Goal: Information Seeking & Learning: Learn about a topic

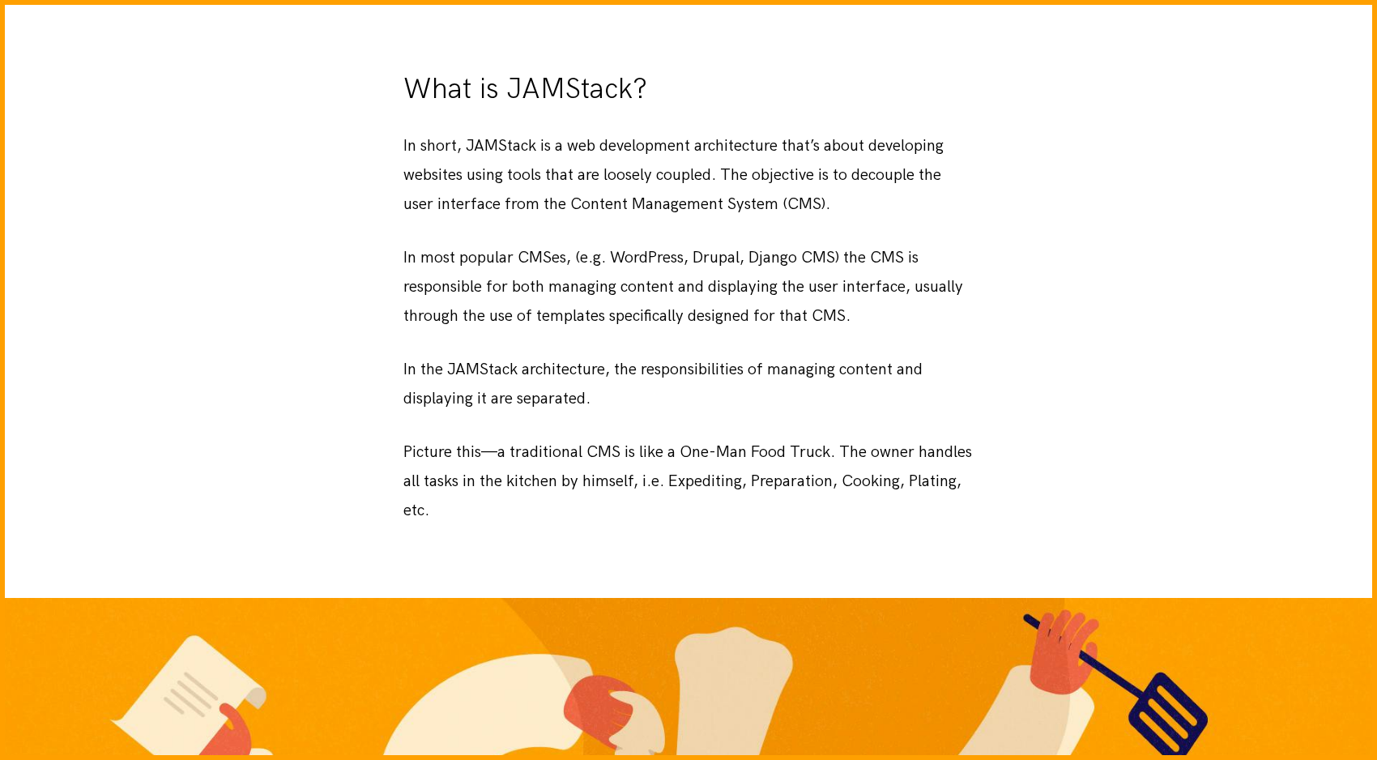
scroll to position [1607, 0]
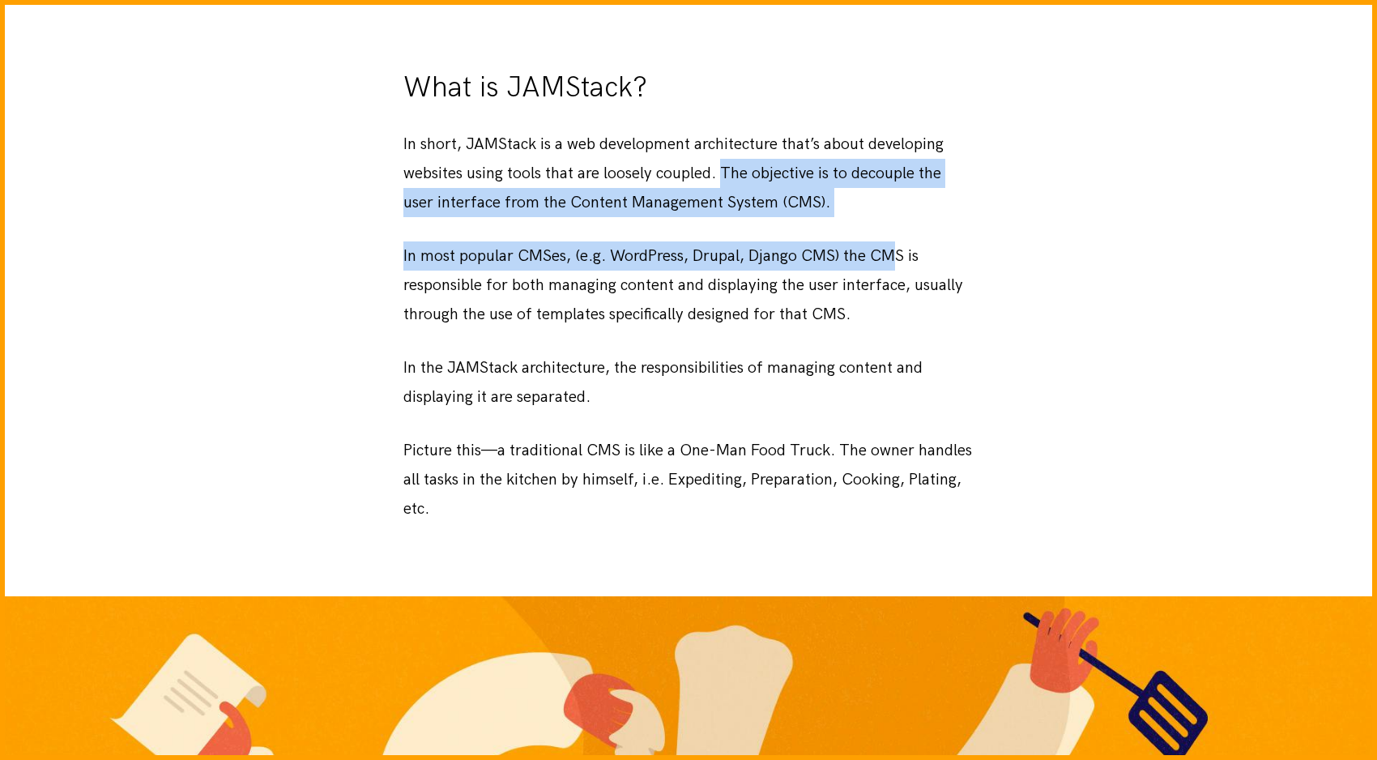
drag, startPoint x: 721, startPoint y: 167, endPoint x: 893, endPoint y: 245, distance: 188.4
click at [894, 245] on div "Overview This article provides a basic overview of JAMStack—a modern web develo…" at bounding box center [688, 34] width 570 height 978
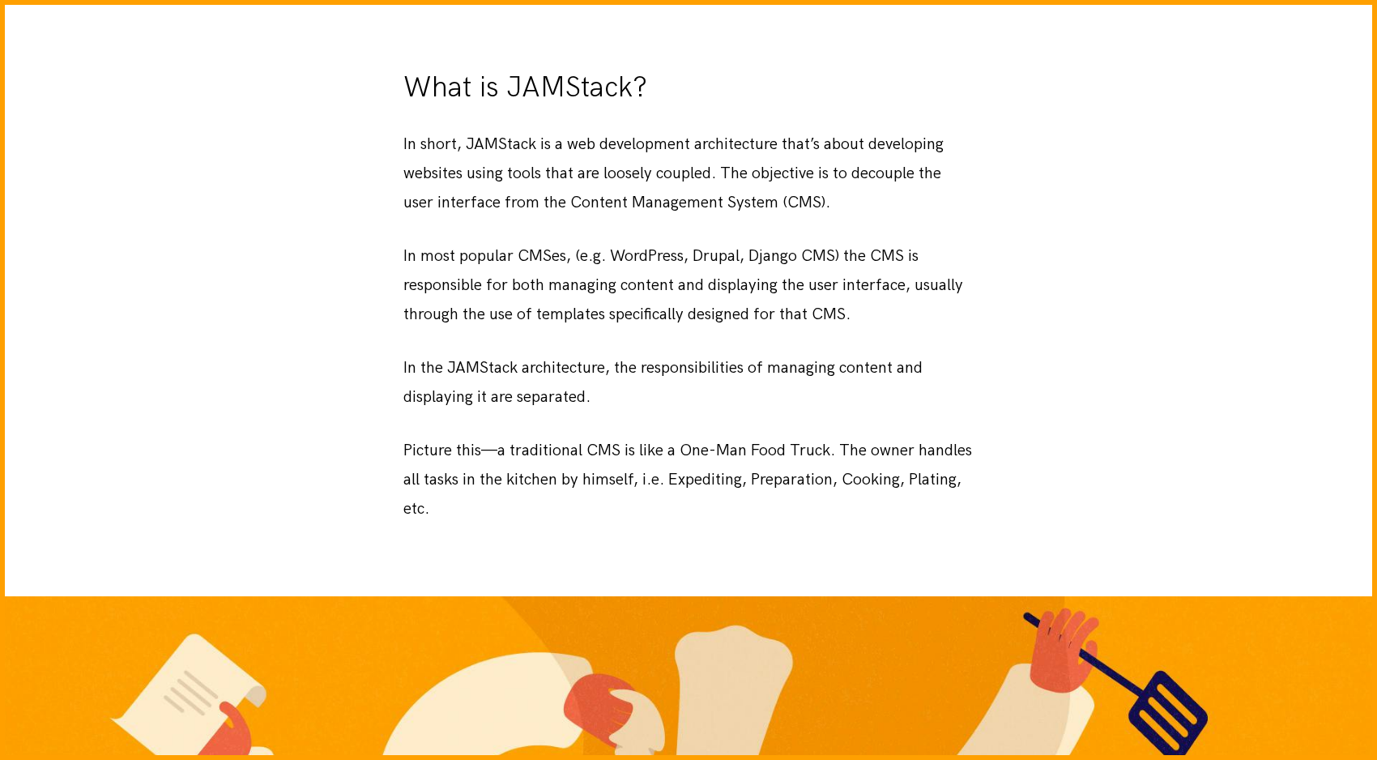
click at [693, 122] on div "Overview This article provides a basic overview of JAMStack—a modern web develo…" at bounding box center [688, 34] width 570 height 978
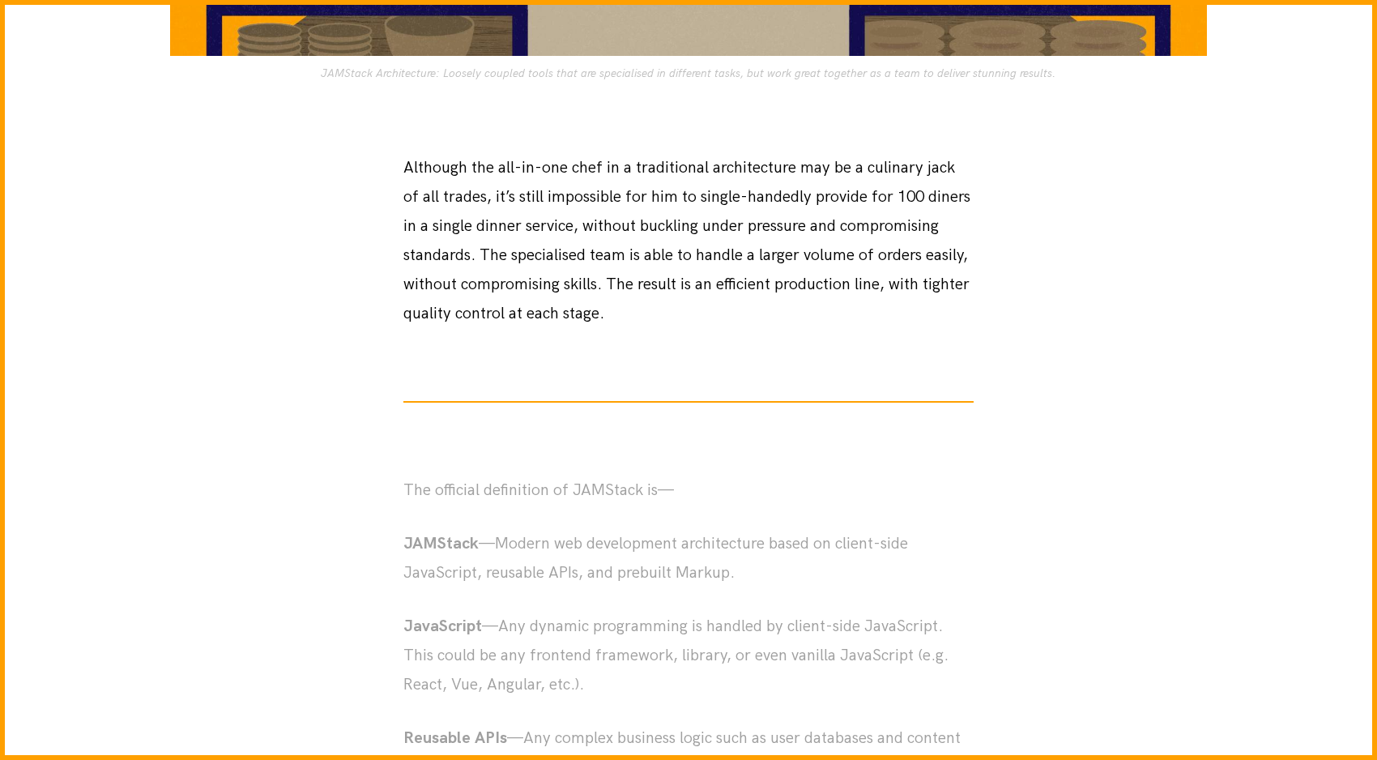
scroll to position [3771, 0]
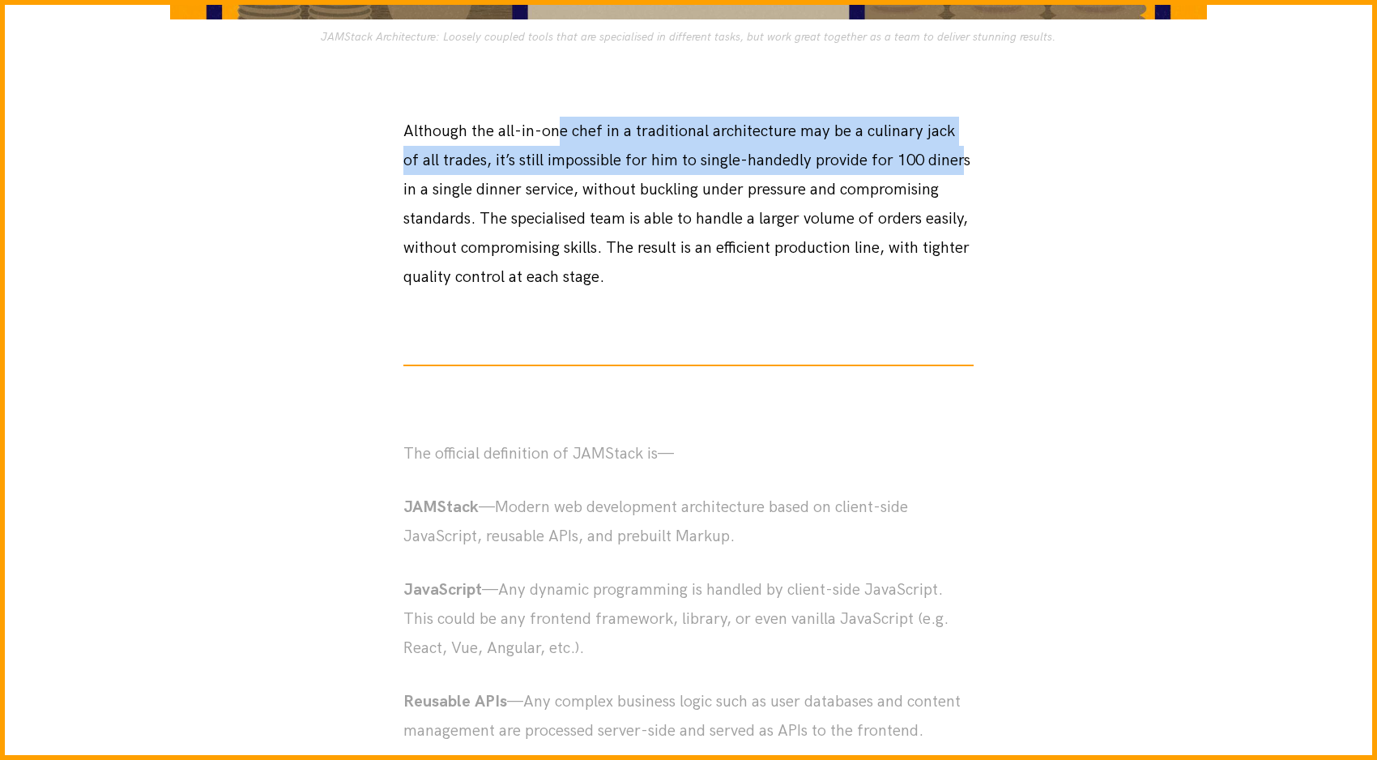
drag, startPoint x: 557, startPoint y: 118, endPoint x: 939, endPoint y: 163, distance: 384.8
click at [940, 163] on p "Although the all-in-one chef in a traditional architecture may be a culinary ja…" at bounding box center [688, 204] width 570 height 175
click at [939, 163] on p "Although the all-in-one chef in a traditional architecture may be a culinary ja…" at bounding box center [688, 204] width 570 height 175
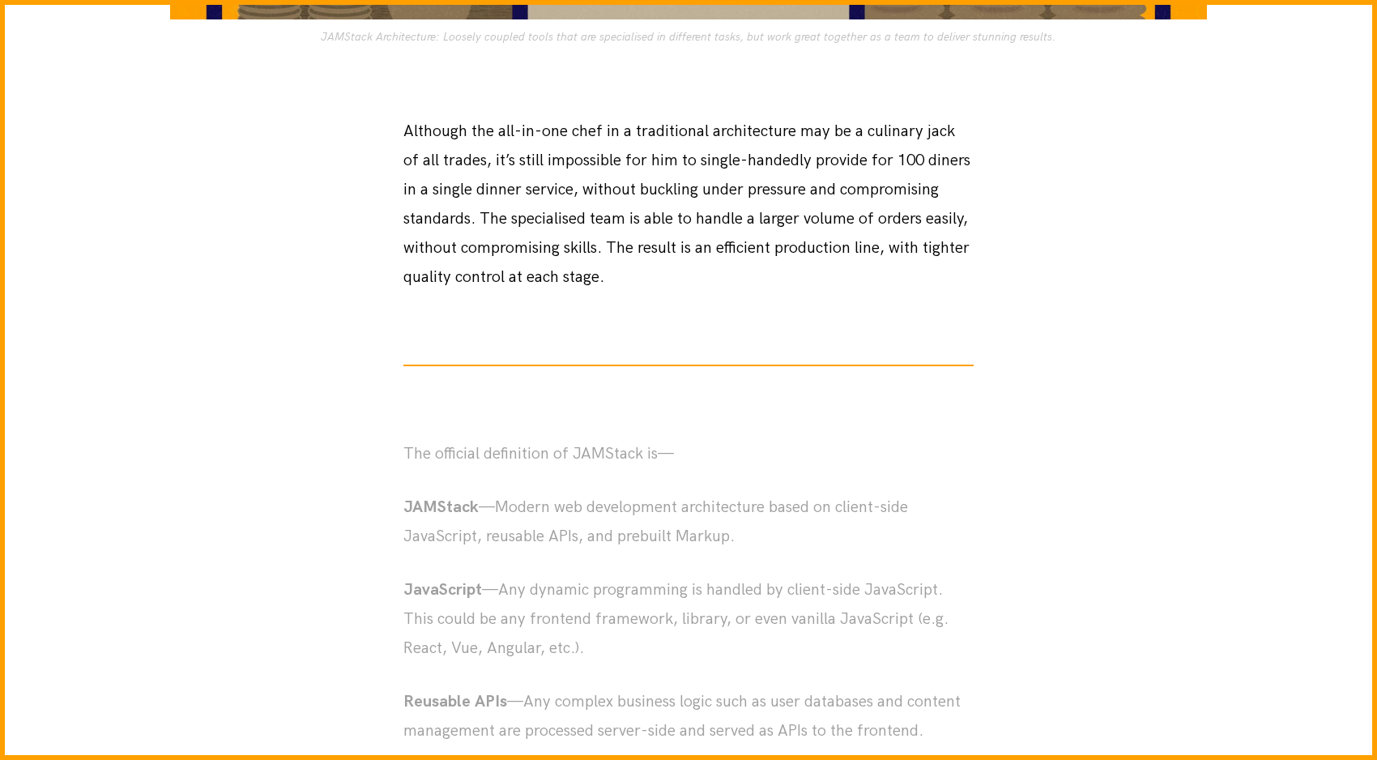
click at [815, 159] on p "Although the all-in-one chef in a traditional architecture may be a culinary ja…" at bounding box center [688, 204] width 570 height 175
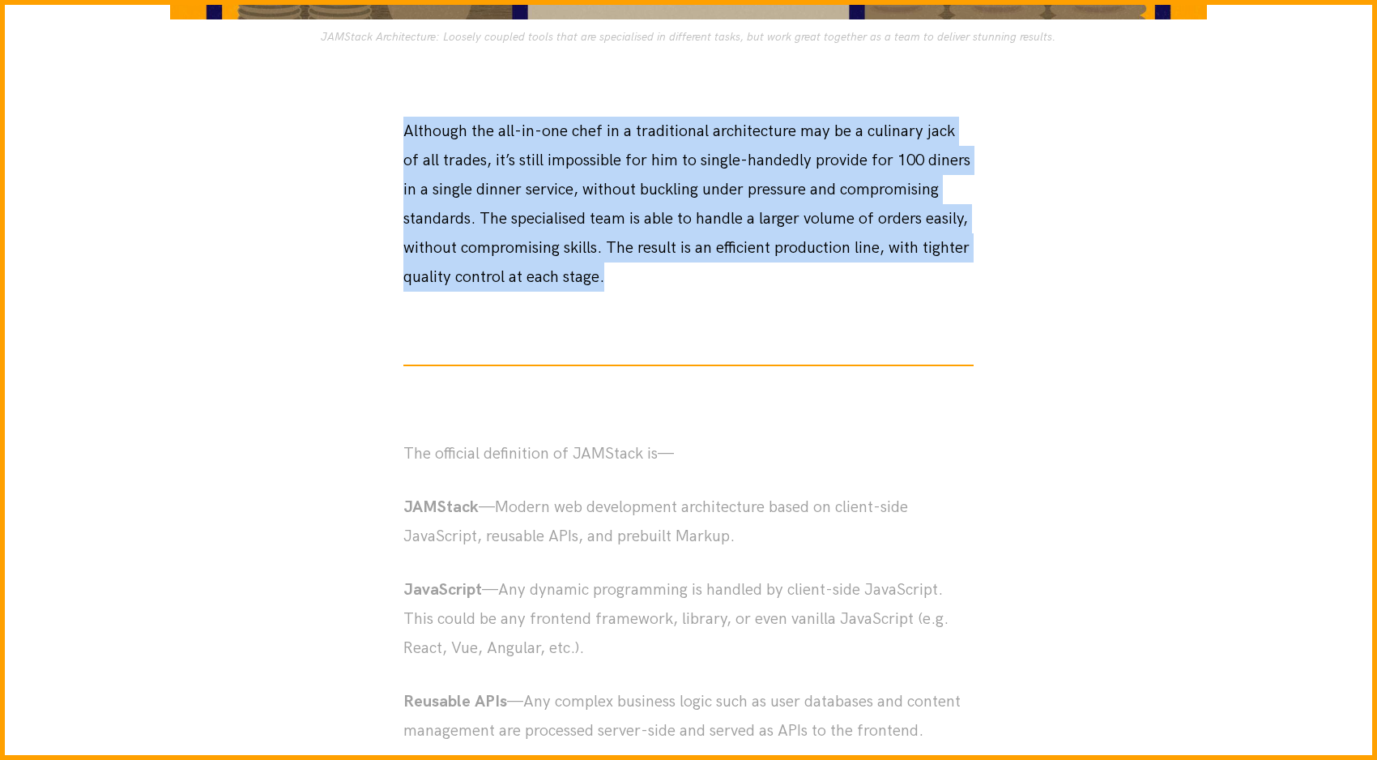
click at [815, 159] on p "Although the all-in-one chef in a traditional architecture may be a culinary ja…" at bounding box center [688, 204] width 570 height 175
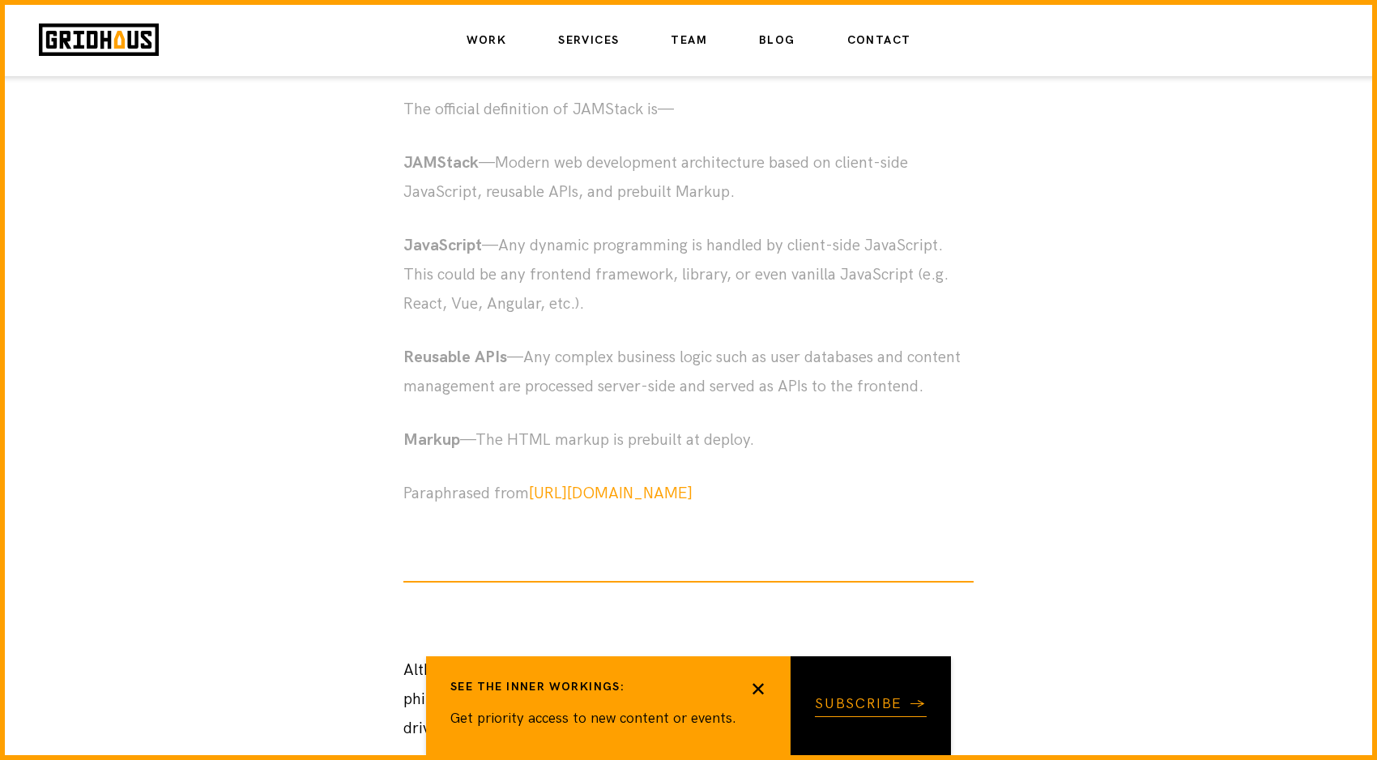
scroll to position [4112, 0]
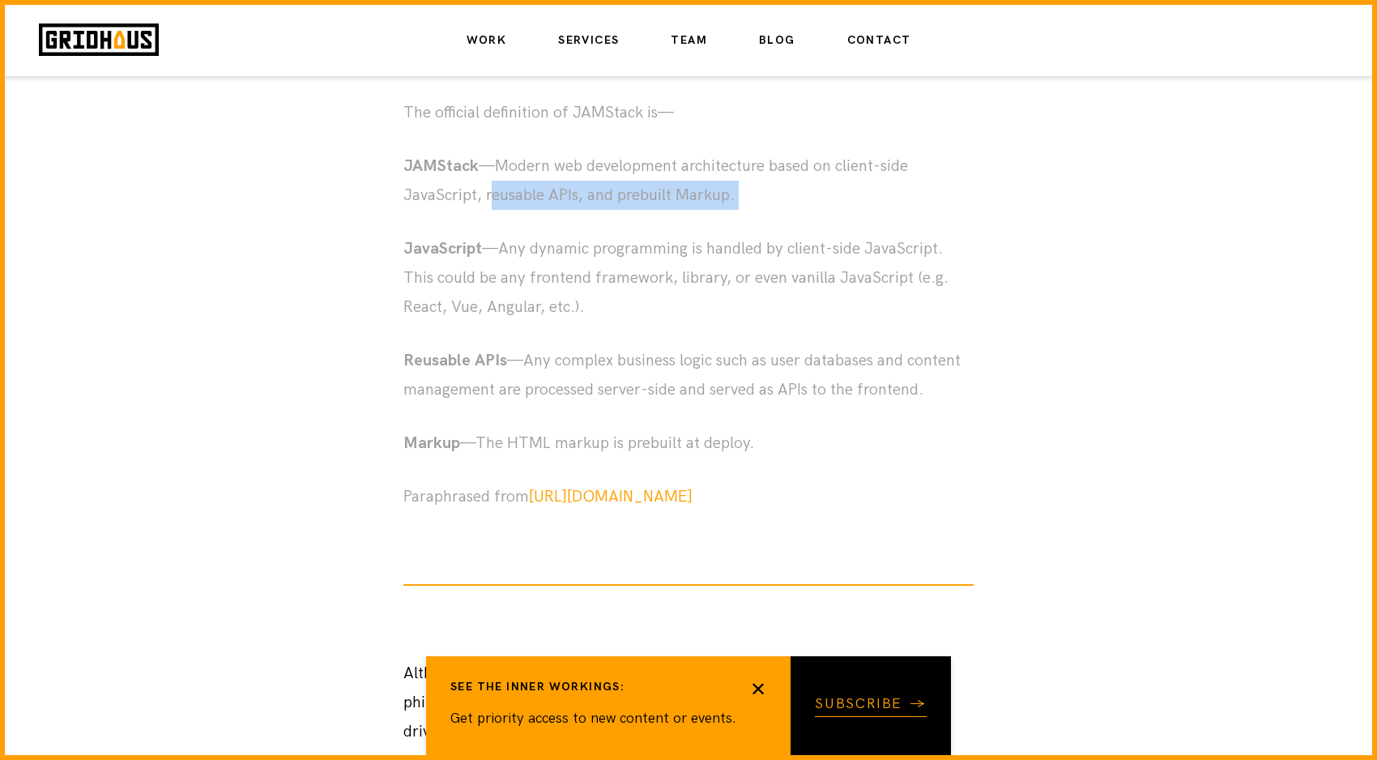
drag, startPoint x: 494, startPoint y: 177, endPoint x: 700, endPoint y: 206, distance: 208.6
click at [700, 206] on div "The official definition of JAMStack is— JAMStack —Modern web development archit…" at bounding box center [688, 304] width 570 height 413
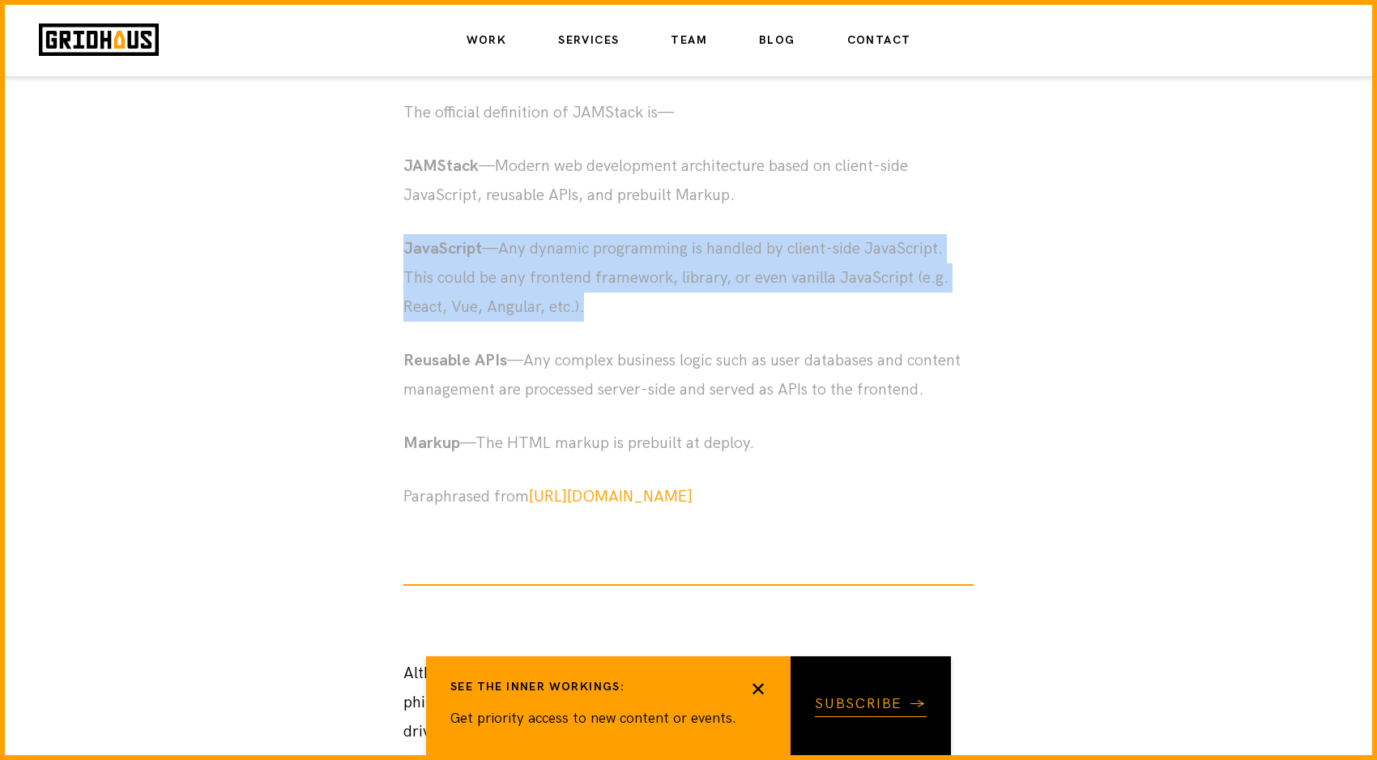
click at [700, 206] on div "The official definition of JAMStack is— JAMStack —Modern web development archit…" at bounding box center [688, 304] width 570 height 413
click at [692, 287] on p "JavaScript —Any dynamic programming is handled by client-side JavaScript. This …" at bounding box center [688, 277] width 570 height 87
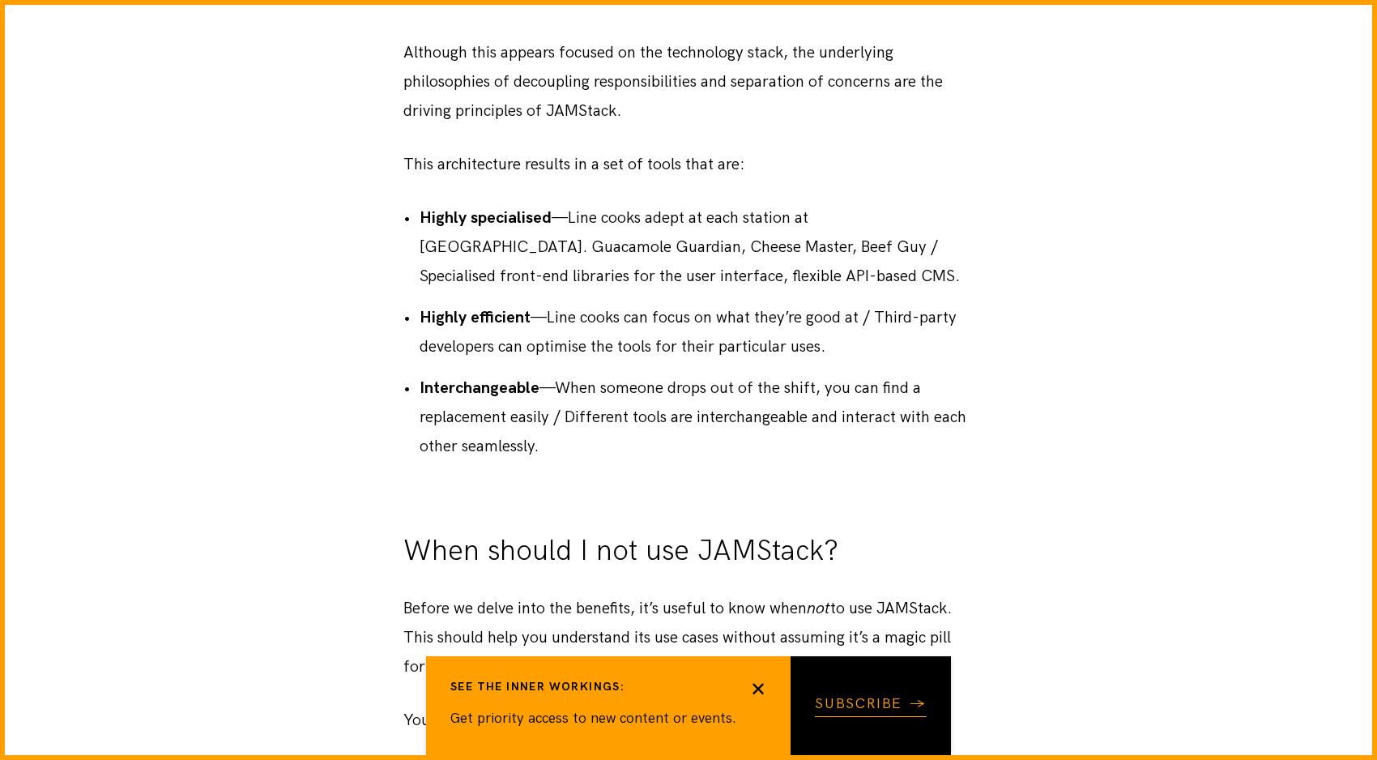
scroll to position [4734, 0]
click at [759, 685] on div "✕" at bounding box center [758, 689] width 16 height 19
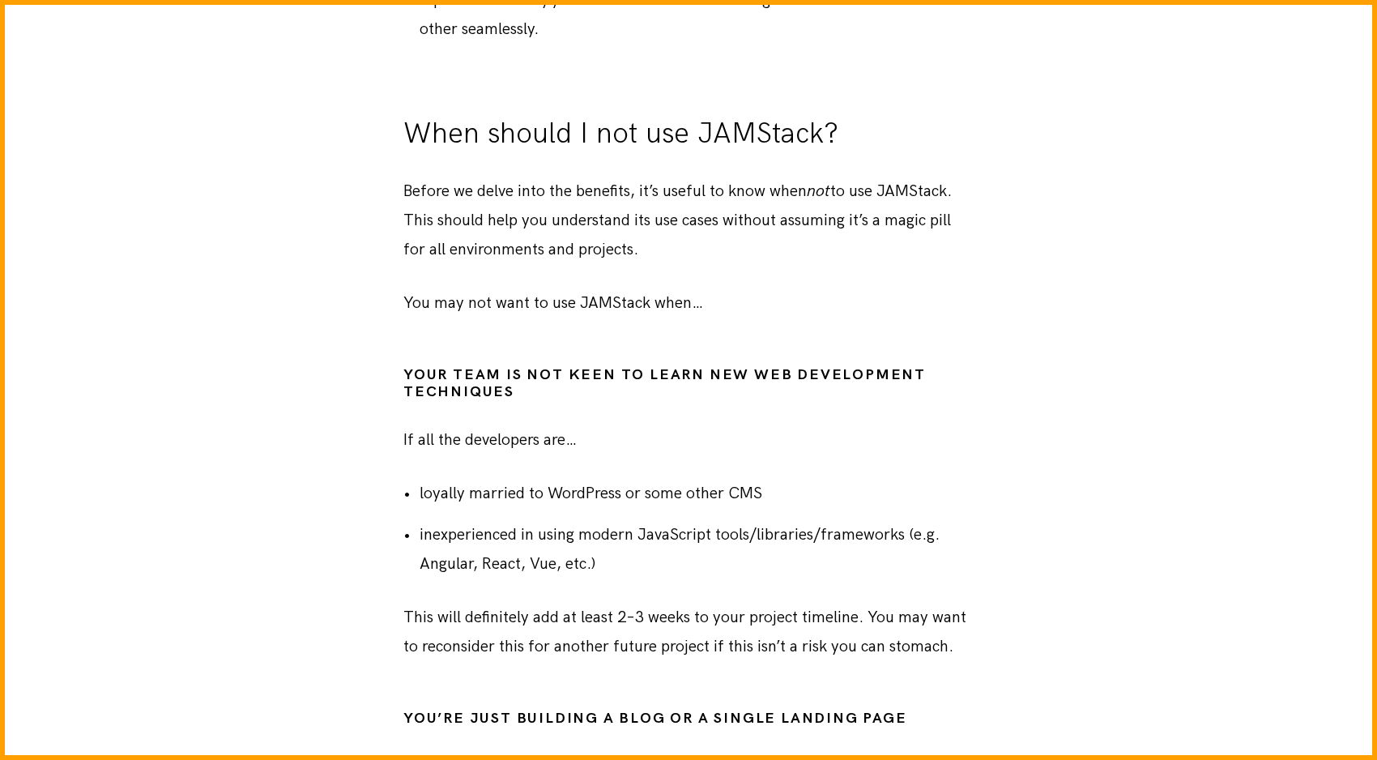
scroll to position [5152, 0]
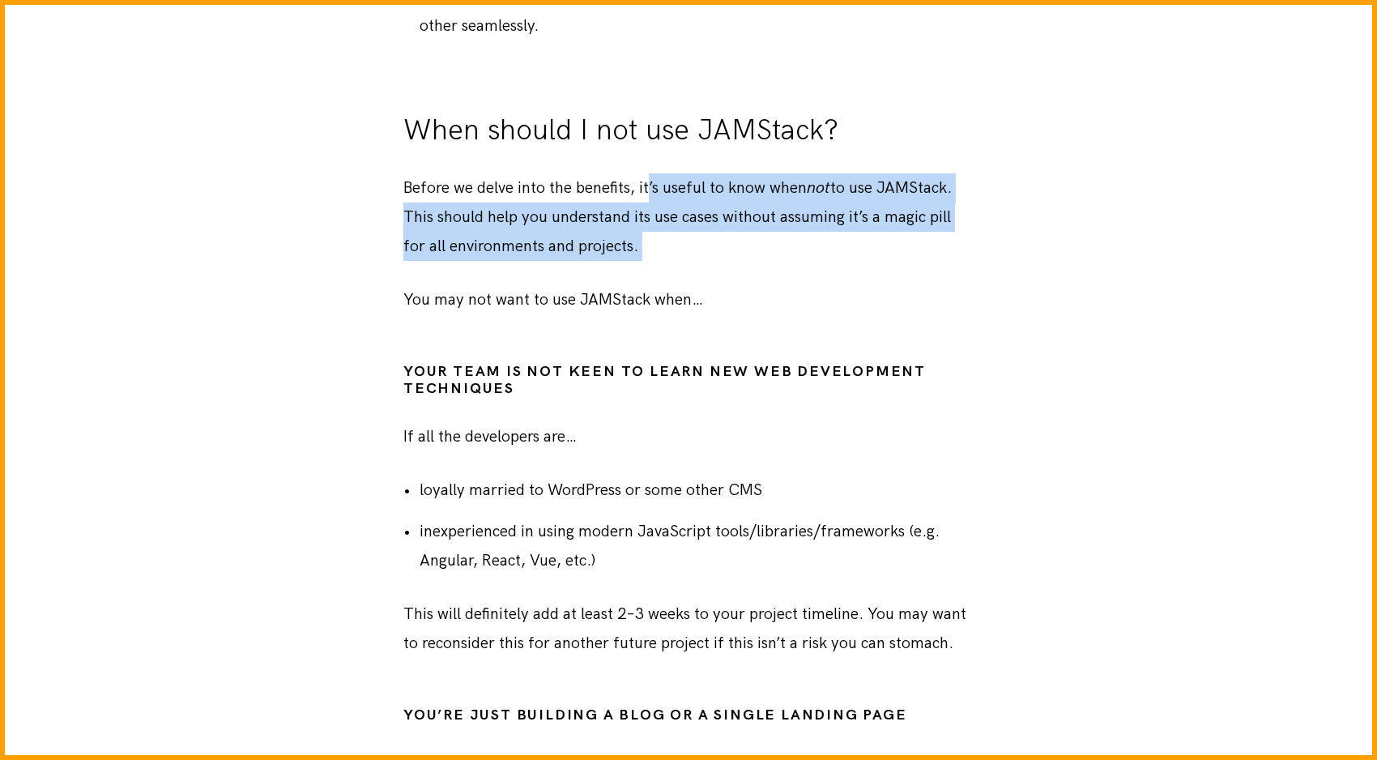
drag, startPoint x: 648, startPoint y: 184, endPoint x: 721, endPoint y: 279, distance: 120.0
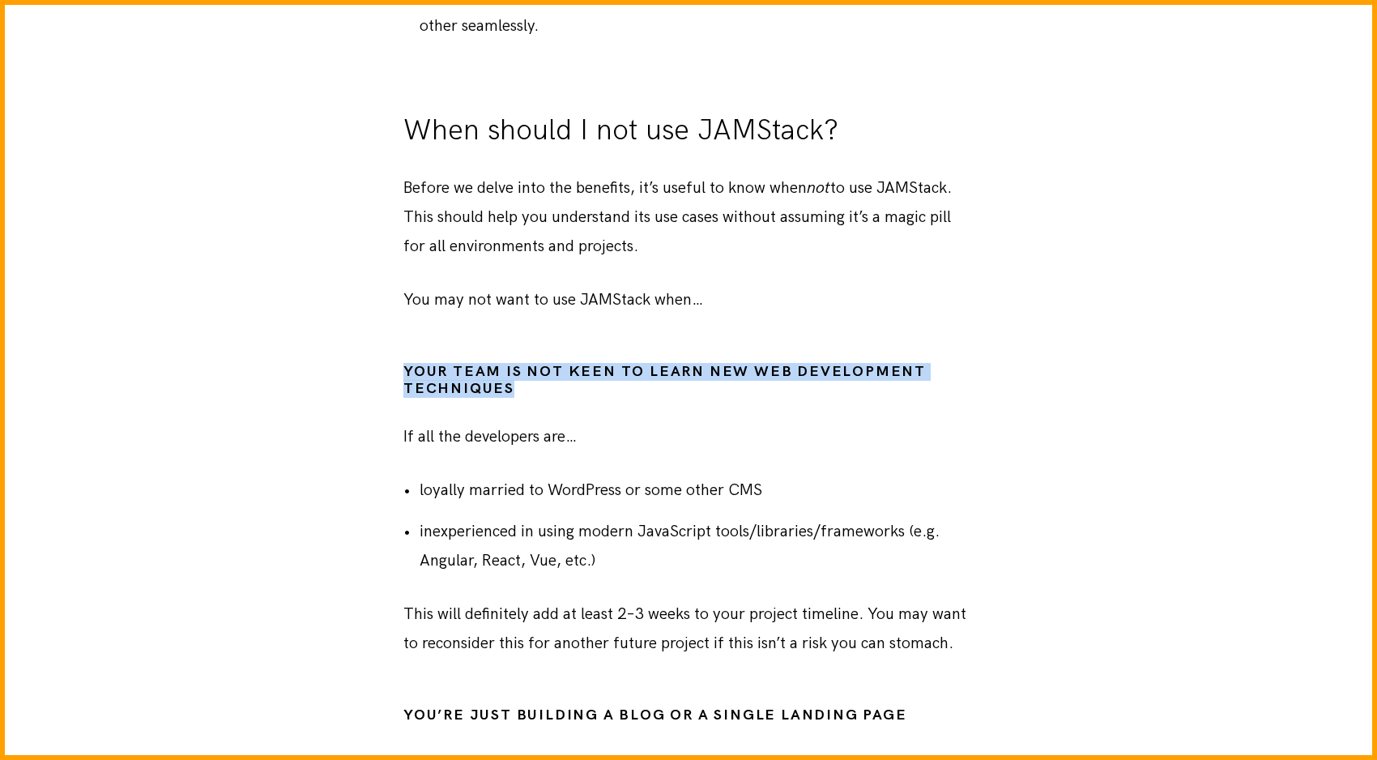
drag, startPoint x: 402, startPoint y: 370, endPoint x: 590, endPoint y: 384, distance: 188.4
click at [590, 384] on h3 "Your team is not keen to learn new web development techniques" at bounding box center [688, 380] width 570 height 35
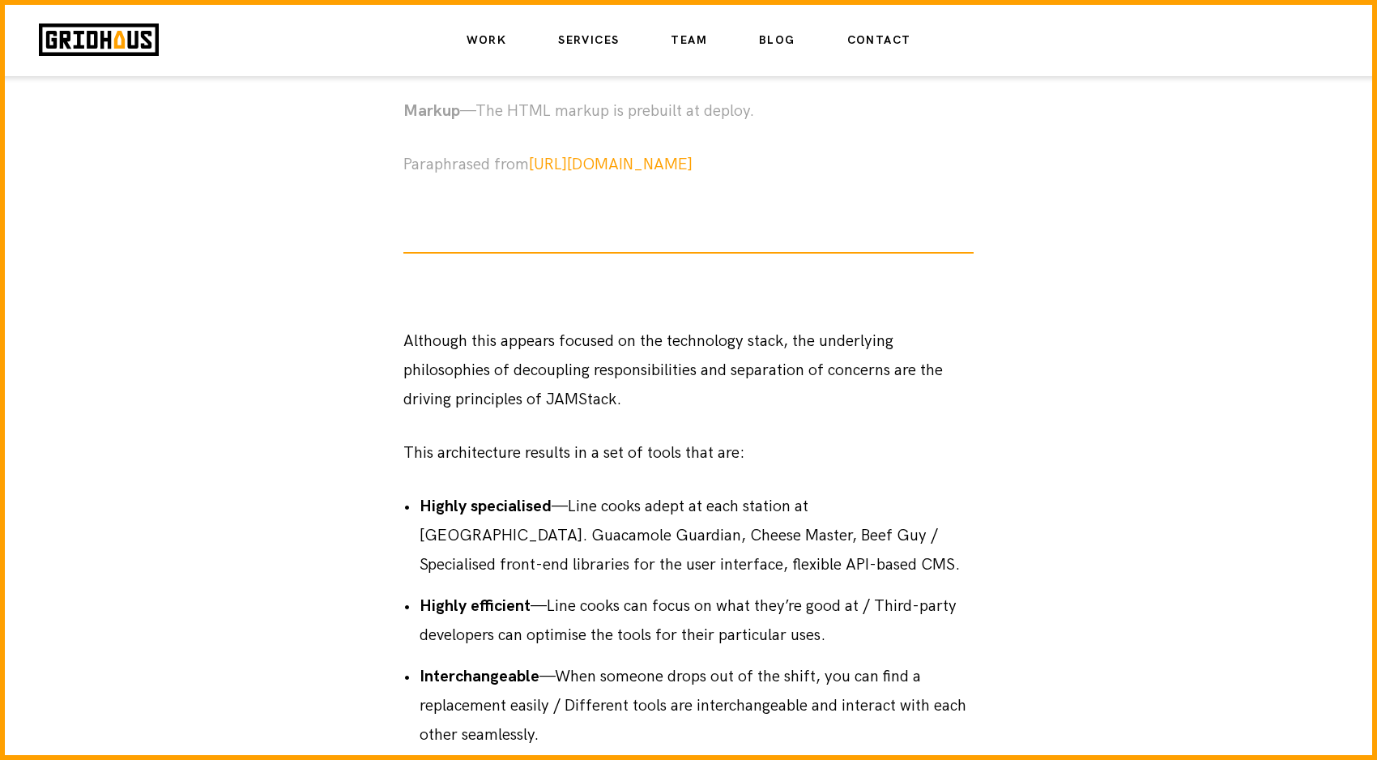
scroll to position [3446, 0]
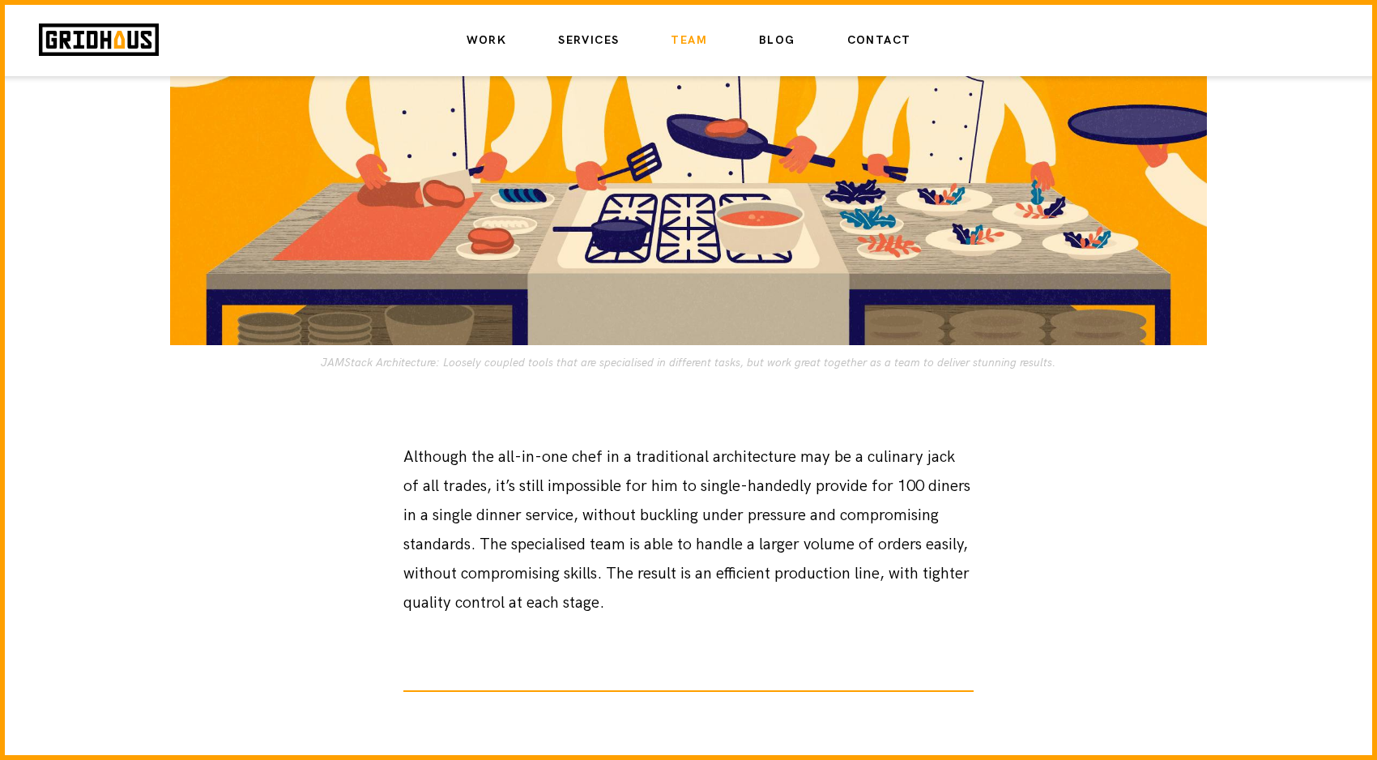
click at [701, 38] on link "Team" at bounding box center [688, 41] width 36 height 28
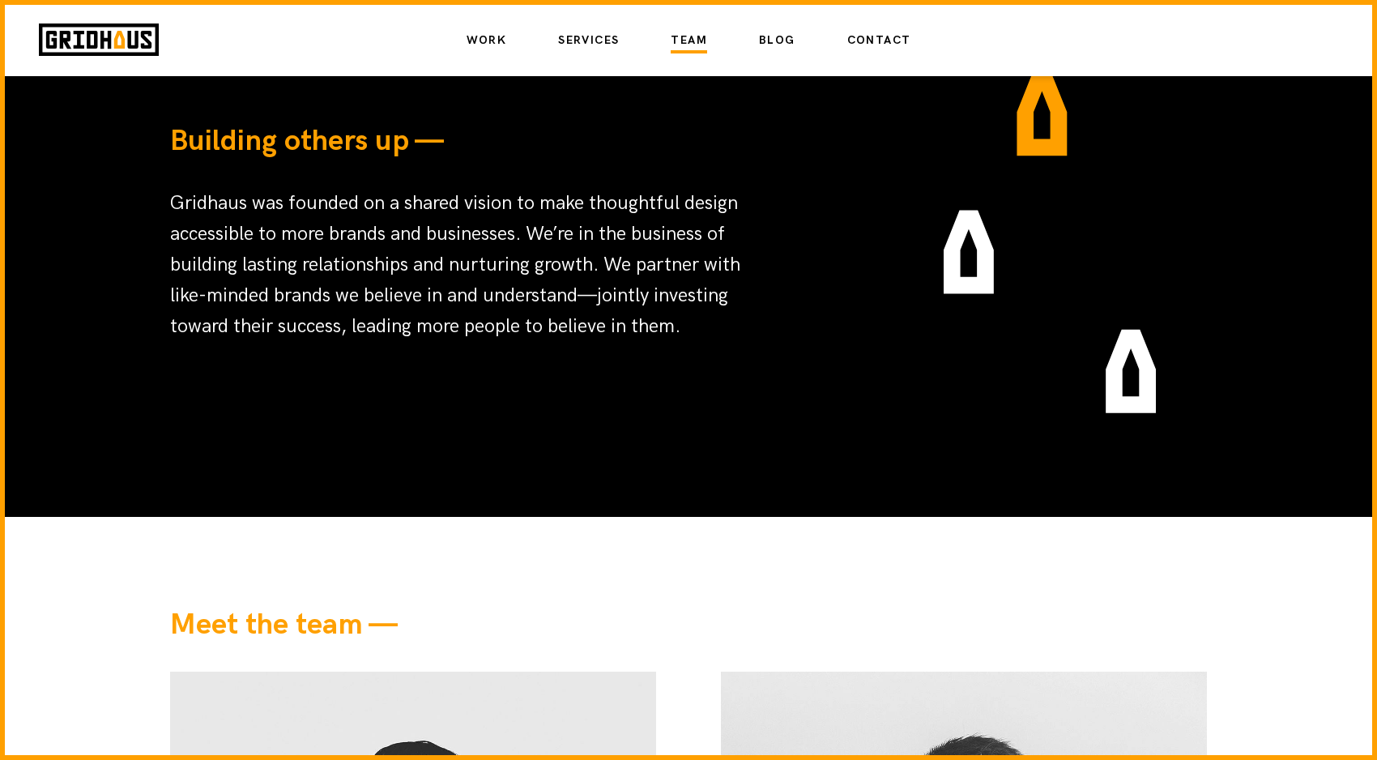
scroll to position [492, 0]
